Goal: Information Seeking & Learning: Learn about a topic

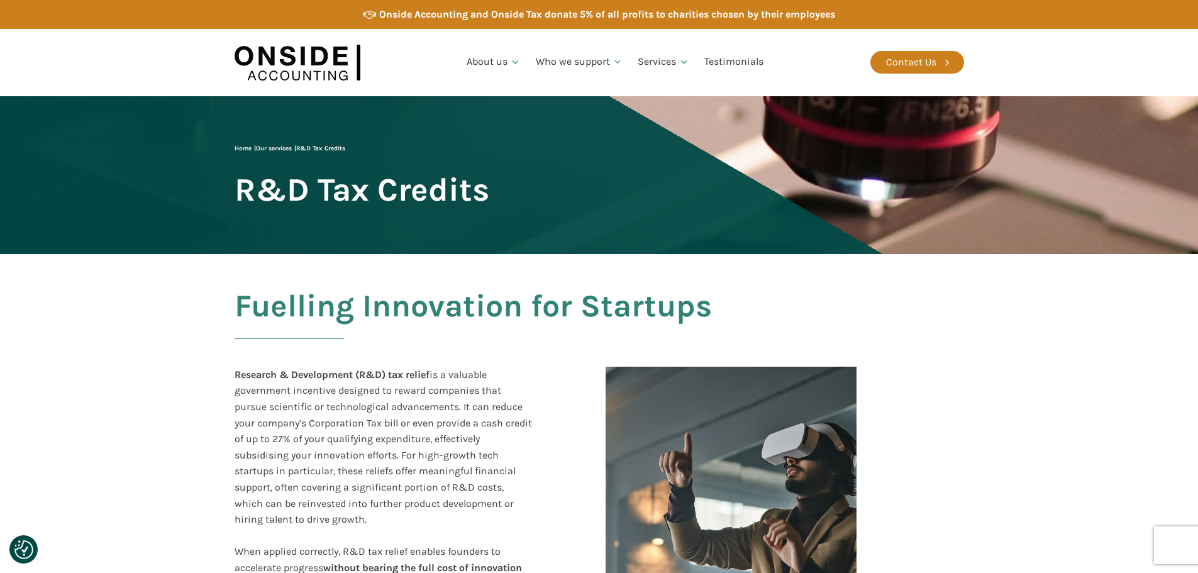
scroll to position [189, 0]
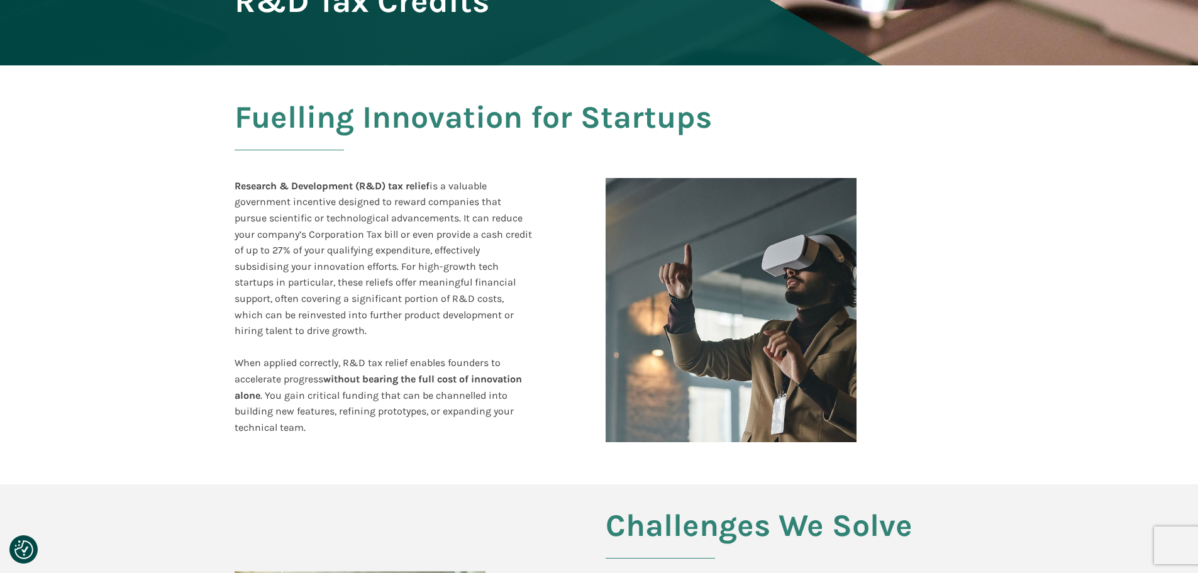
click at [422, 243] on div "Research & Development (R&D) tax relief is a valuable government incentive desi…" at bounding box center [384, 315] width 298 height 274
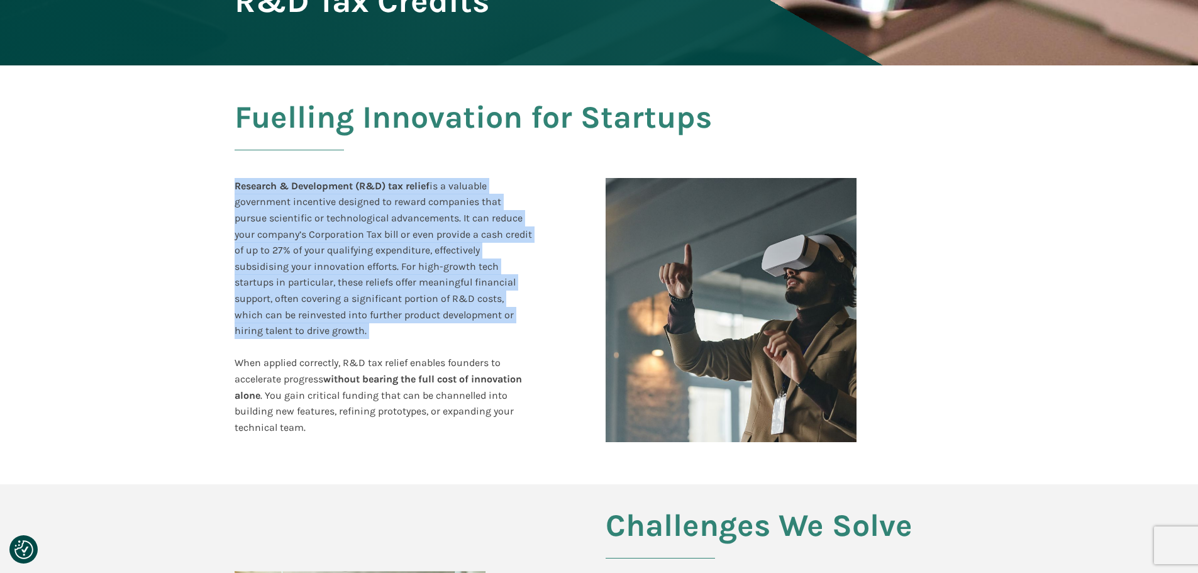
click at [422, 243] on div "Research & Development (R&D) tax relief is a valuable government incentive desi…" at bounding box center [384, 315] width 298 height 274
click at [446, 240] on div "Research & Development (R&D) tax relief is a valuable government incentive desi…" at bounding box center [384, 315] width 298 height 274
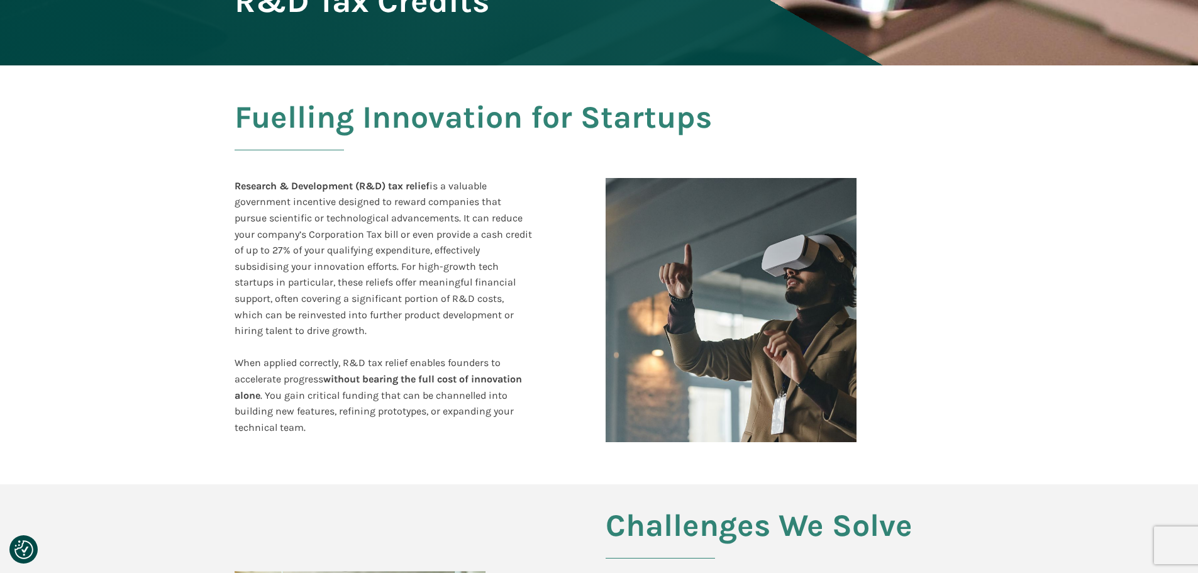
click at [328, 255] on div "Research & Development (R&D) tax relief is a valuable government incentive desi…" at bounding box center [384, 315] width 298 height 274
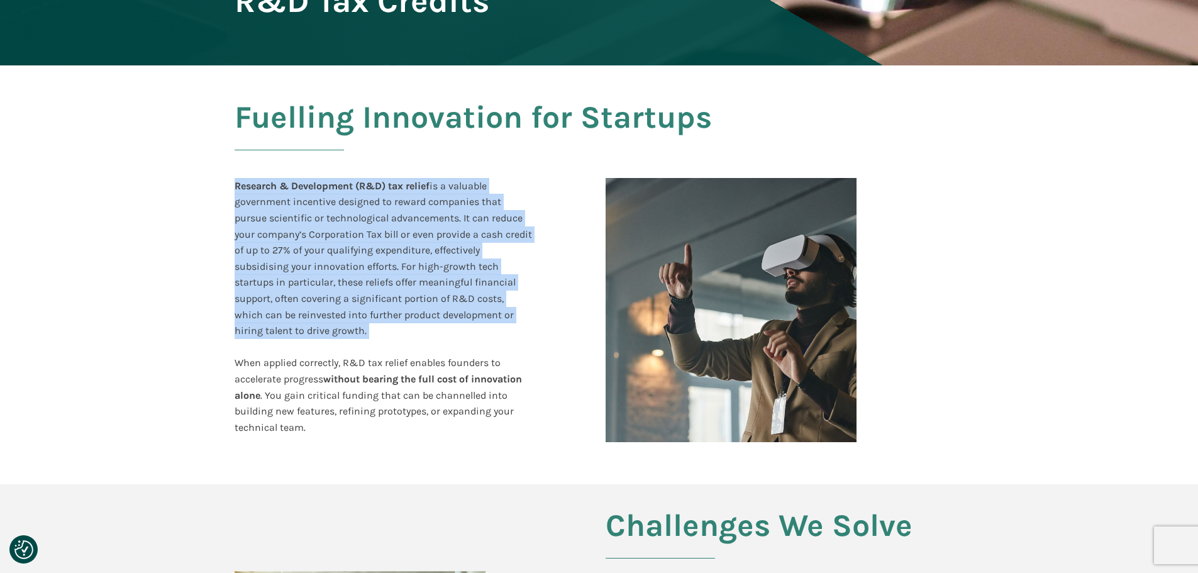
drag, startPoint x: 328, startPoint y: 255, endPoint x: 376, endPoint y: 250, distance: 48.0
click at [327, 255] on div "Research & Development (R&D) tax relief is a valuable government incentive desi…" at bounding box center [384, 315] width 298 height 274
click at [403, 247] on div "Research & Development (R&D) tax relief is a valuable government incentive desi…" at bounding box center [384, 315] width 298 height 274
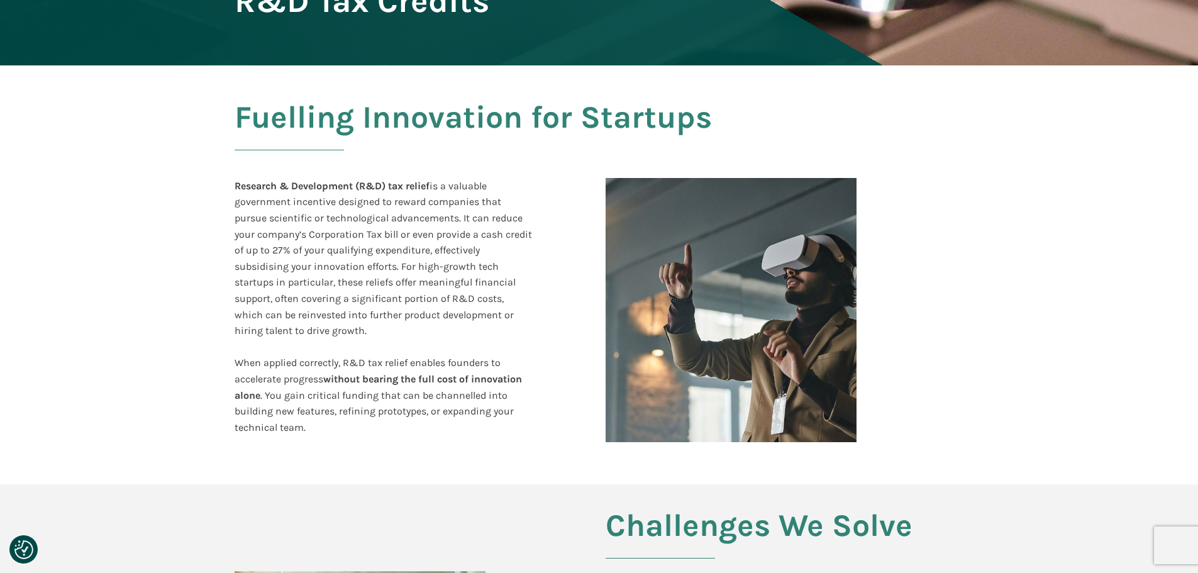
click at [527, 238] on div "Research & Development (R&D) tax relief is a valuable government incentive desi…" at bounding box center [384, 315] width 298 height 274
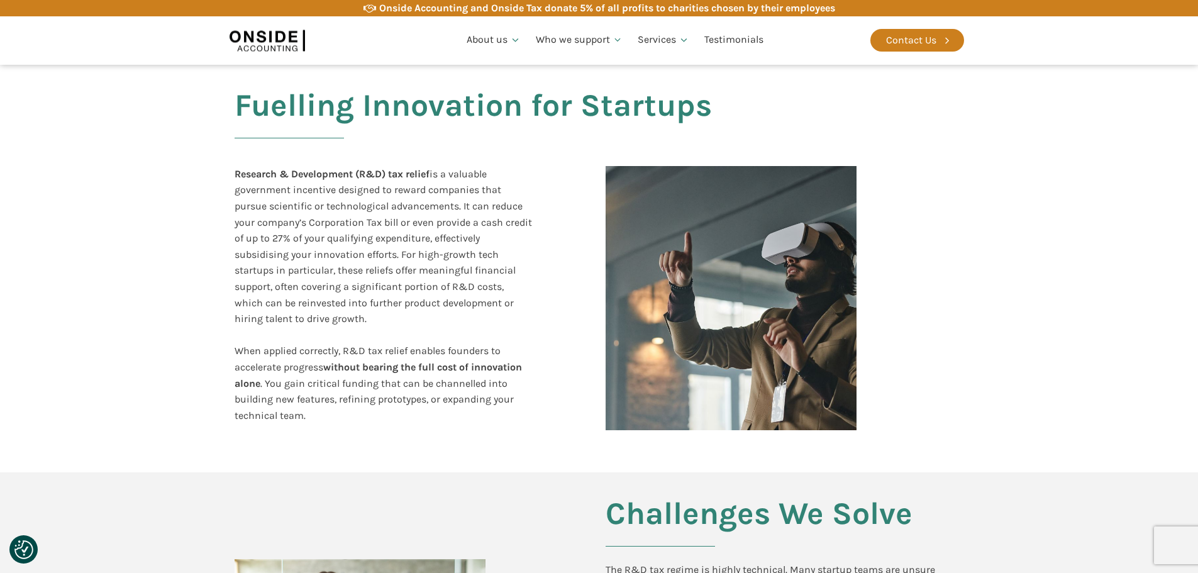
scroll to position [168, 0]
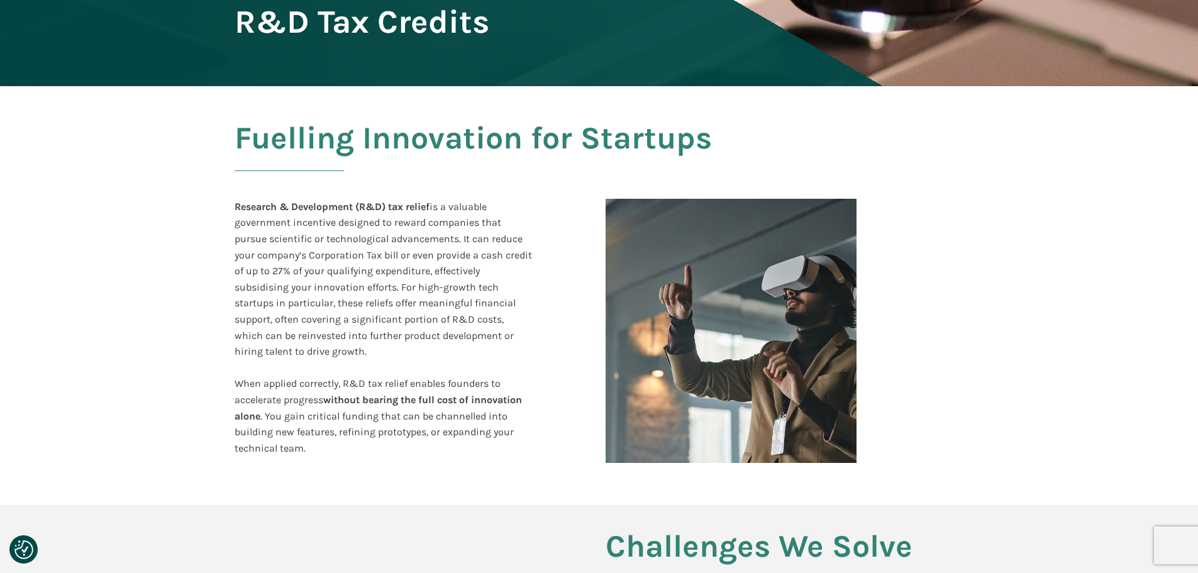
click at [1002, 183] on section "Fuelling Innovation for Startups Research & Development (R&D) tax relief is a v…" at bounding box center [599, 295] width 1198 height 419
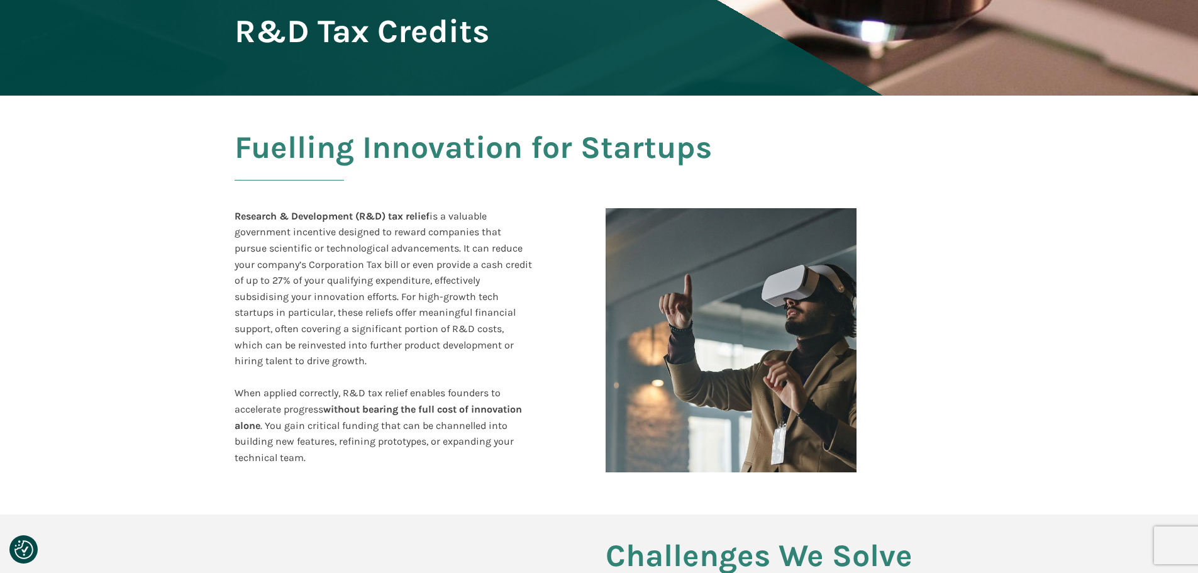
scroll to position [126, 0]
